Goal: Task Accomplishment & Management: Manage account settings

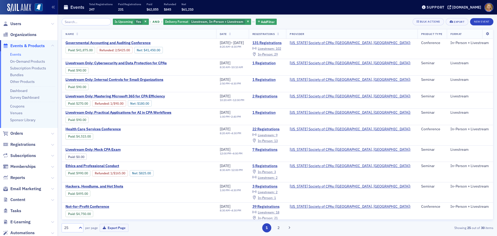
scroll to position [26, 0]
click at [125, 42] on span "Governmental Accounting and Auditing Conference" at bounding box center [109, 43] width 87 height 5
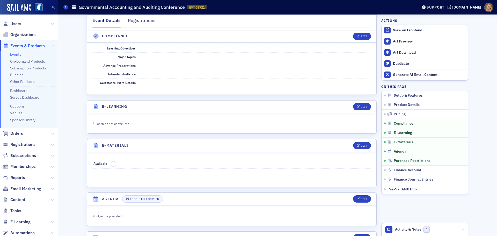
scroll to position [984, 0]
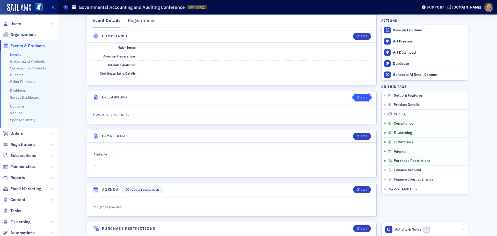
click at [355, 94] on button "Edit" at bounding box center [362, 97] width 18 height 7
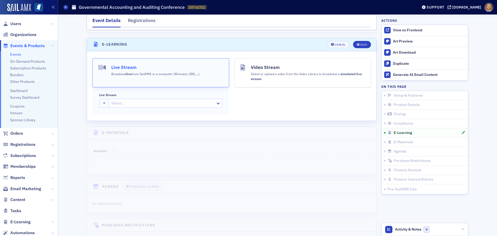
scroll to position [1038, 0]
click at [166, 70] on button "Live Stream Broadcast live from SailAMX or a computer (Wirecast, OBS,…)." at bounding box center [160, 71] width 137 height 29
click at [140, 99] on div at bounding box center [158, 102] width 94 height 6
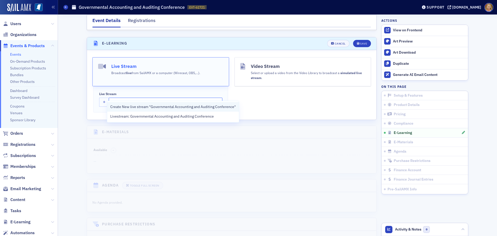
click at [148, 106] on span "Create New live stream "Governmental Accounting and Auditing Conference"" at bounding box center [173, 106] width 126 height 5
type input "Governmental Accounting and Auditing Conference"
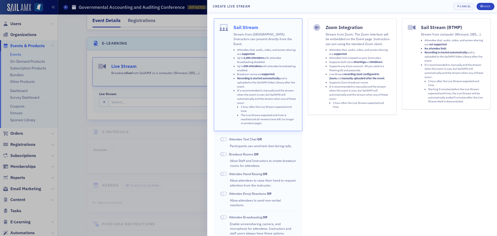
click at [231, 81] on button "Sail Stream Stream from SailAMX. Instructors can present directly from the Even…" at bounding box center [258, 74] width 89 height 113
click at [225, 137] on span at bounding box center [223, 139] width 7 height 4
click at [224, 192] on span at bounding box center [223, 194] width 7 height 4
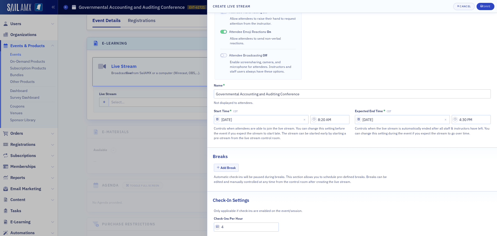
scroll to position [165, 0]
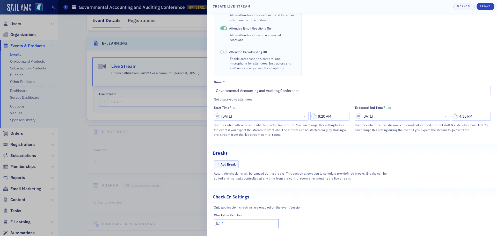
click at [226, 219] on input "4" at bounding box center [246, 223] width 65 height 9
type input "1"
click at [487, 7] on div "Save" at bounding box center [486, 6] width 7 height 3
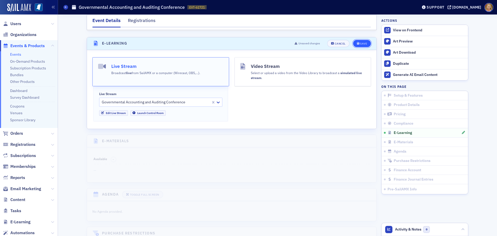
click at [360, 42] on div "Save" at bounding box center [363, 43] width 7 height 3
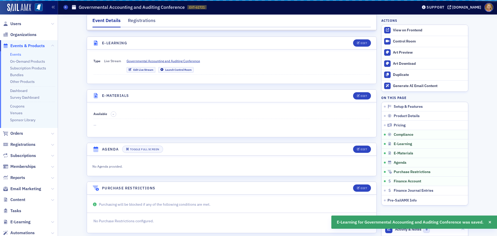
scroll to position [1018, 0]
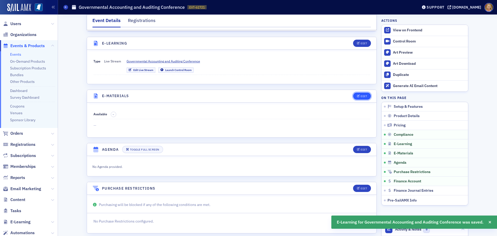
click at [362, 95] on div "Edit" at bounding box center [364, 96] width 6 height 3
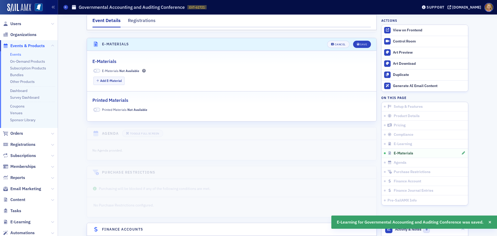
scroll to position [1071, 0]
click at [97, 68] on span at bounding box center [96, 70] width 7 height 4
click at [108, 76] on button "Add E-Material" at bounding box center [108, 80] width 31 height 8
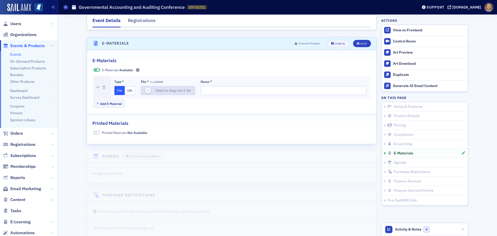
click at [147, 88] on icon "button" at bounding box center [148, 90] width 5 height 5
type input "Melisa-What's Going on at the GASB STUDENT"
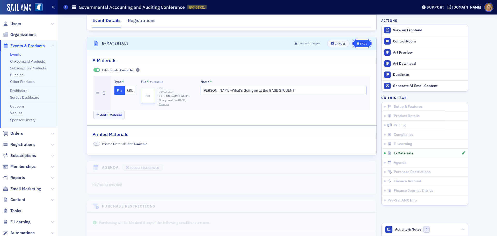
click at [361, 42] on div "Save" at bounding box center [363, 43] width 7 height 3
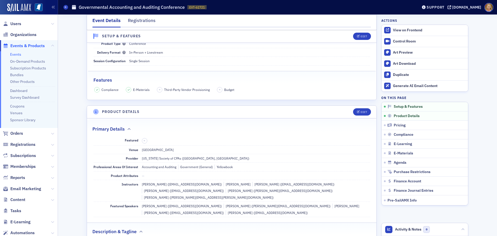
scroll to position [0, 0]
